Goal: Information Seeking & Learning: Learn about a topic

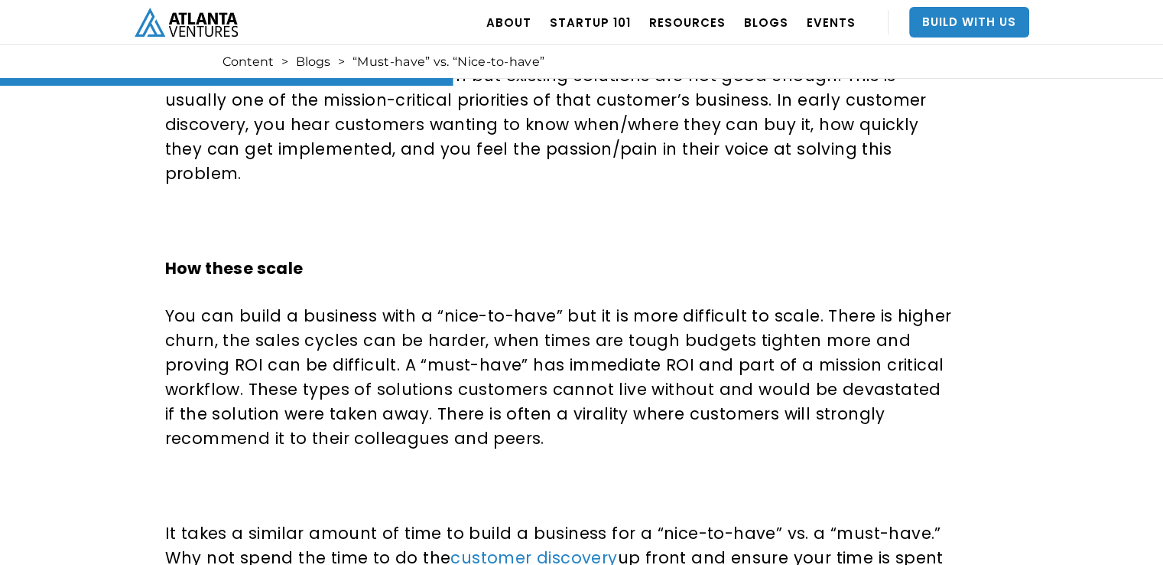
scroll to position [1300, 0]
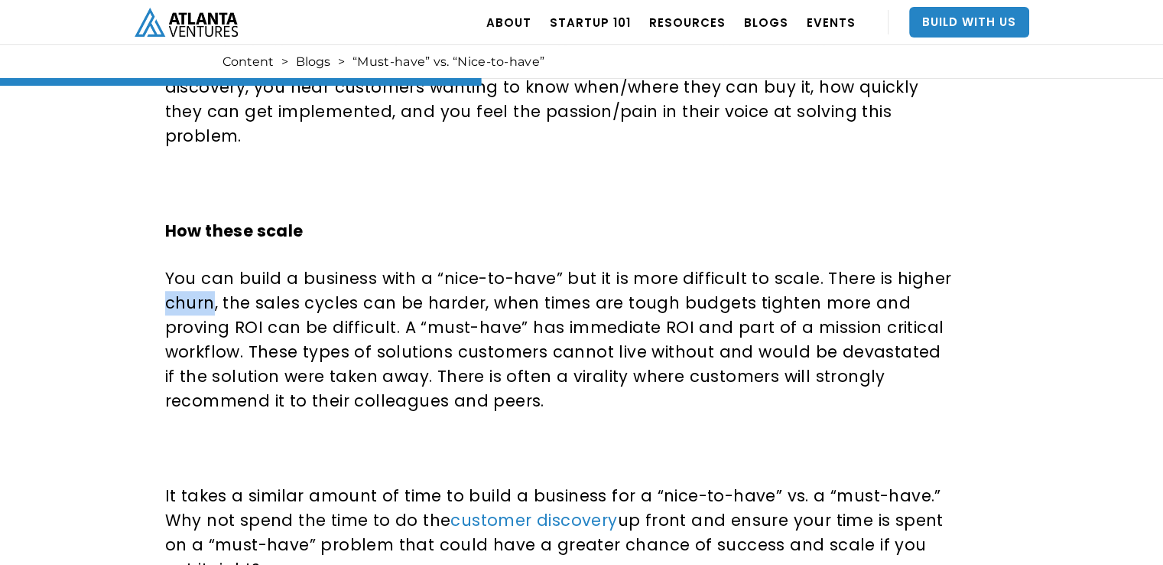
drag, startPoint x: 168, startPoint y: 278, endPoint x: 204, endPoint y: 276, distance: 36.0
click at [211, 278] on p "You can build a business with a “nice-to-have” but it is more difficult to scal…" at bounding box center [560, 339] width 791 height 147
copy p "churn"
click at [252, 283] on p "You can build a business with a “nice-to-have” but it is more difficult to scal…" at bounding box center [560, 339] width 791 height 147
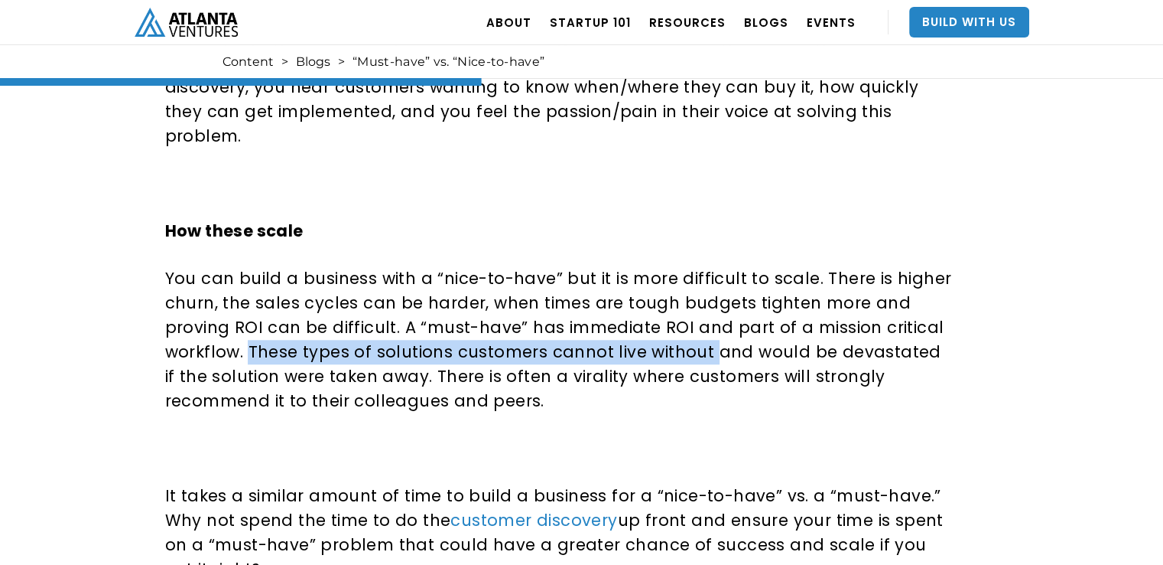
drag, startPoint x: 245, startPoint y: 328, endPoint x: 703, endPoint y: 334, distance: 458.2
click at [703, 334] on p "You can build a business with a “nice-to-have” but it is more difficult to scal…" at bounding box center [560, 339] width 791 height 147
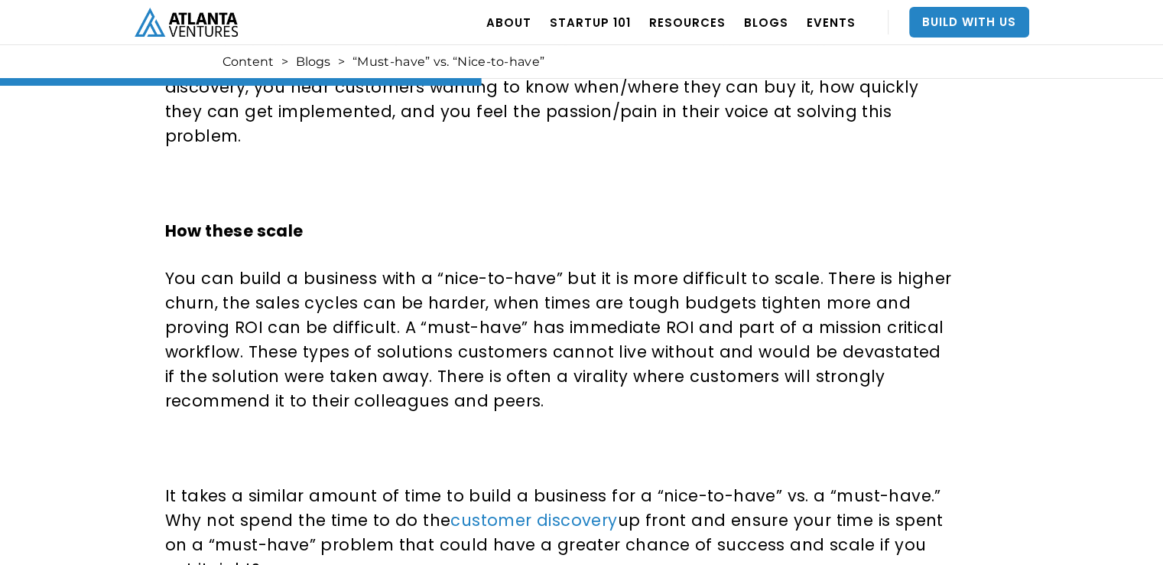
click at [434, 353] on p "You can build a business with a “nice-to-have” but it is more difficult to scal…" at bounding box center [560, 339] width 791 height 147
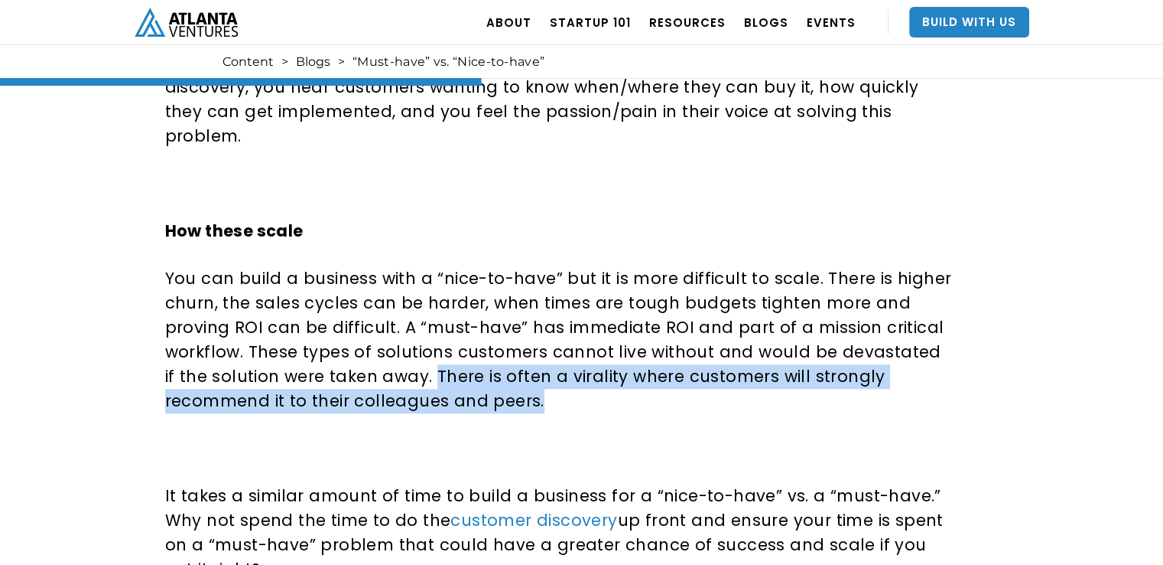
drag, startPoint x: 417, startPoint y: 350, endPoint x: 655, endPoint y: 366, distance: 238.5
click at [655, 366] on p "You can build a business with a “nice-to-have” but it is more difficult to scal…" at bounding box center [560, 339] width 791 height 147
click at [555, 377] on p "You can build a business with a “nice-to-have” but it is more difficult to scal…" at bounding box center [560, 339] width 791 height 147
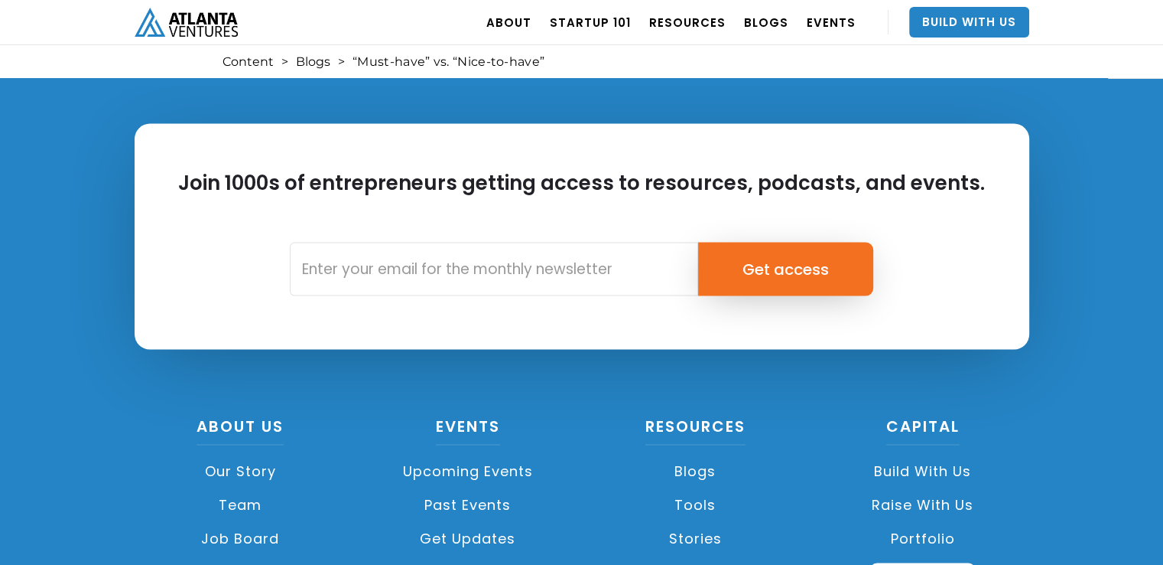
scroll to position [3151, 0]
